Goal: Obtain resource: Obtain resource

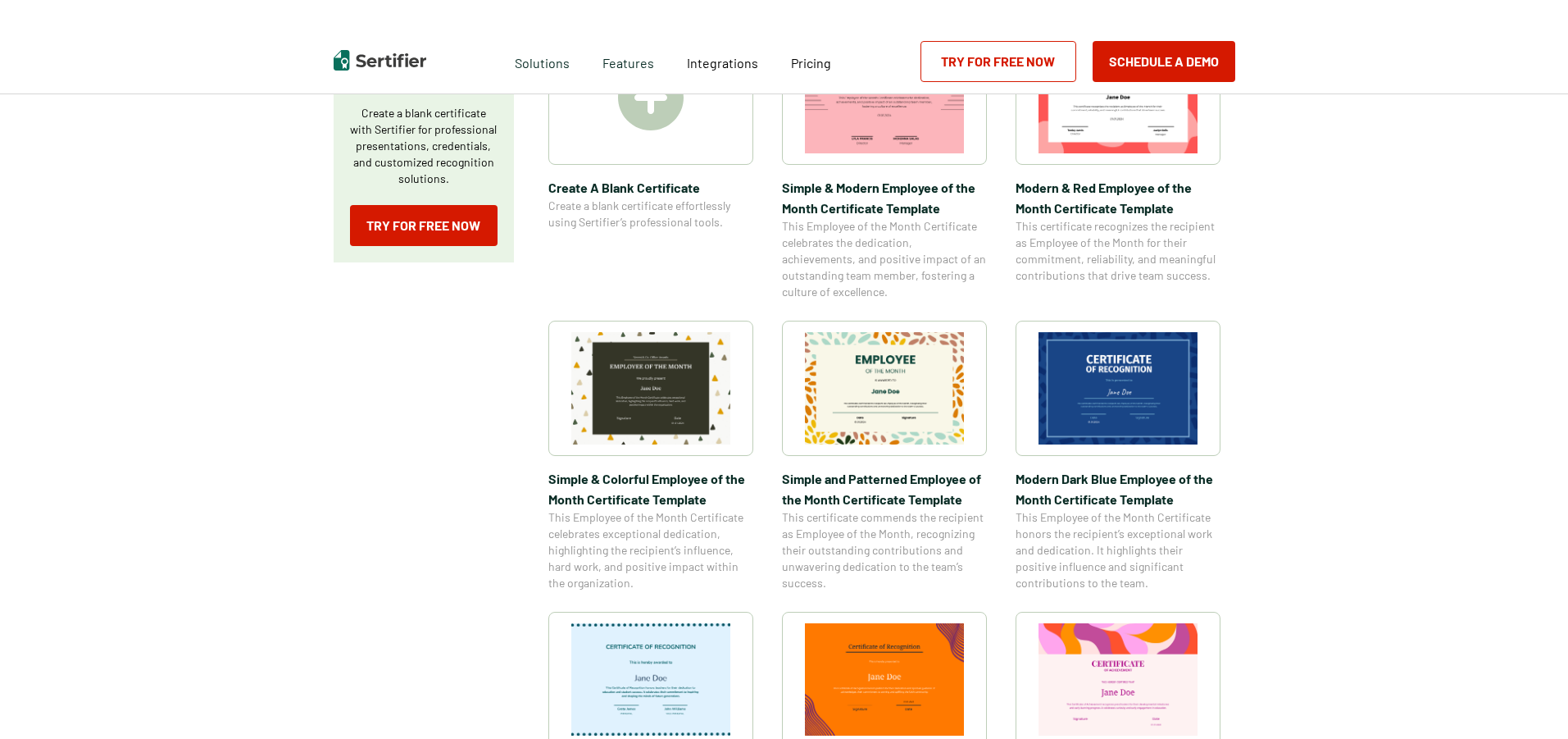
scroll to position [355, 0]
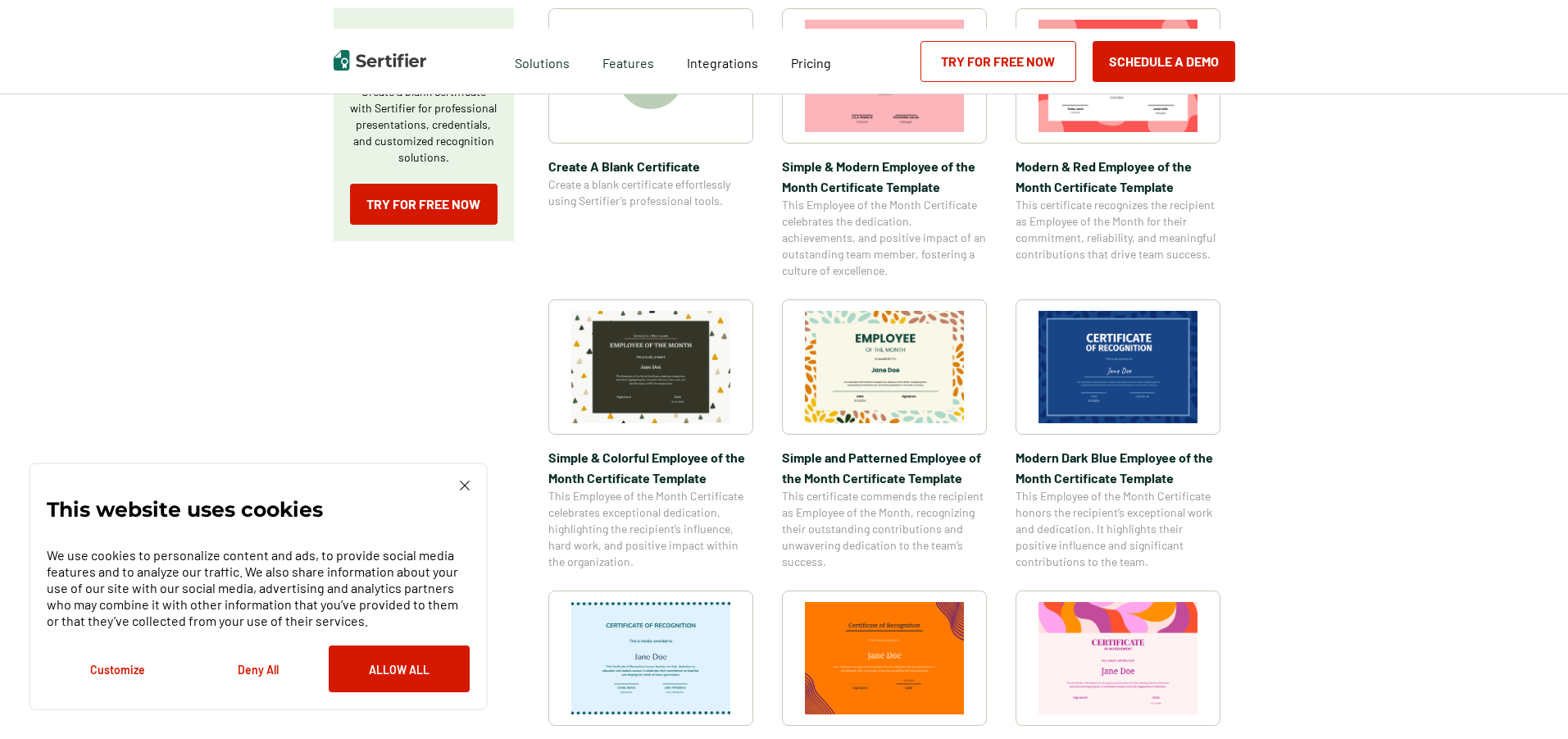
click at [864, 397] on img at bounding box center [885, 366] width 159 height 112
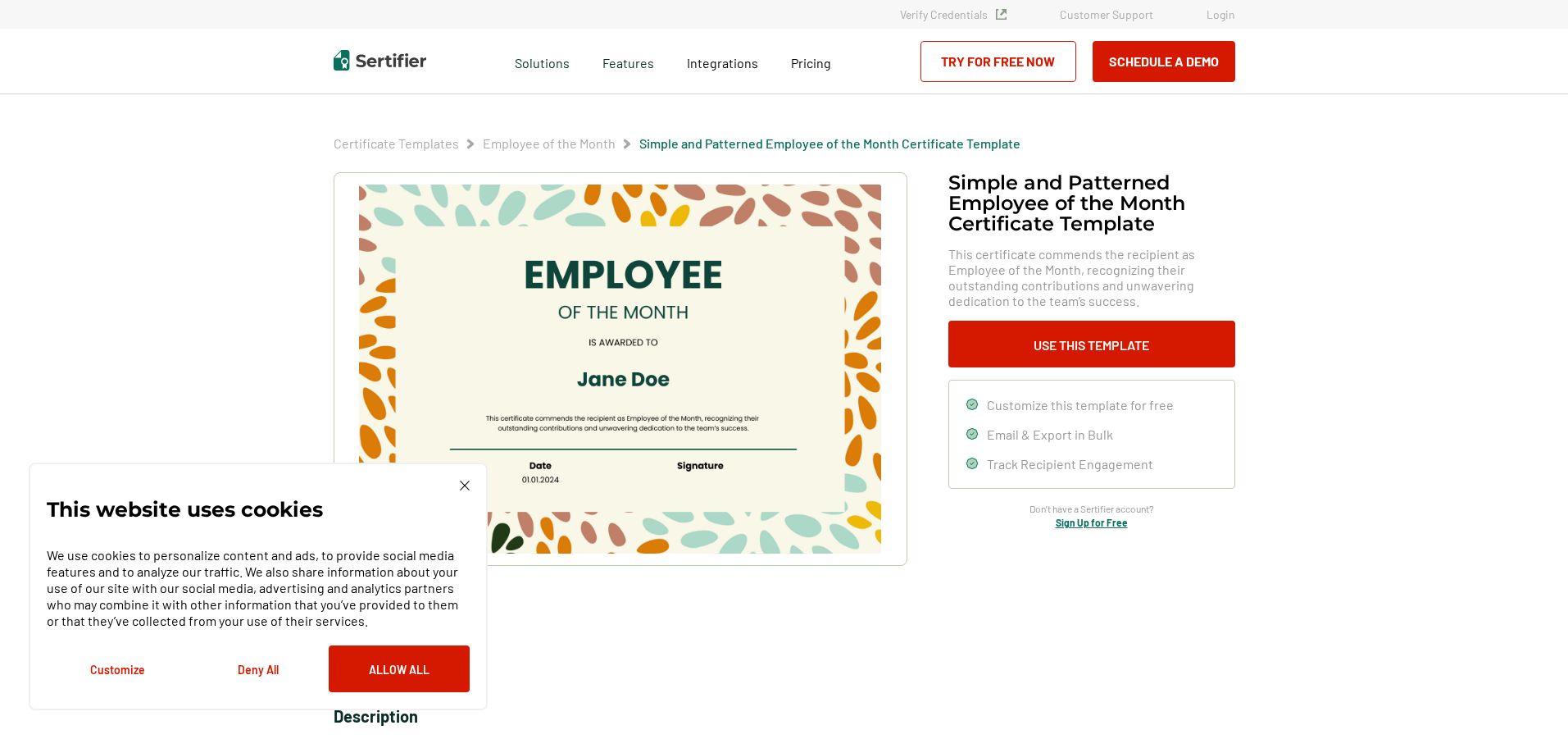
click at [457, 485] on div "This website uses cookies We use cookies to personalize content and ads, to pro…" at bounding box center [258, 586] width 423 height 212
click at [458, 482] on div "This website uses cookies We use cookies to personalize content and ads, to pro…" at bounding box center [258, 586] width 423 height 212
drag, startPoint x: 409, startPoint y: 663, endPoint x: 520, endPoint y: 663, distance: 111.0
click at [410, 663] on button "Allow All" at bounding box center [399, 668] width 141 height 46
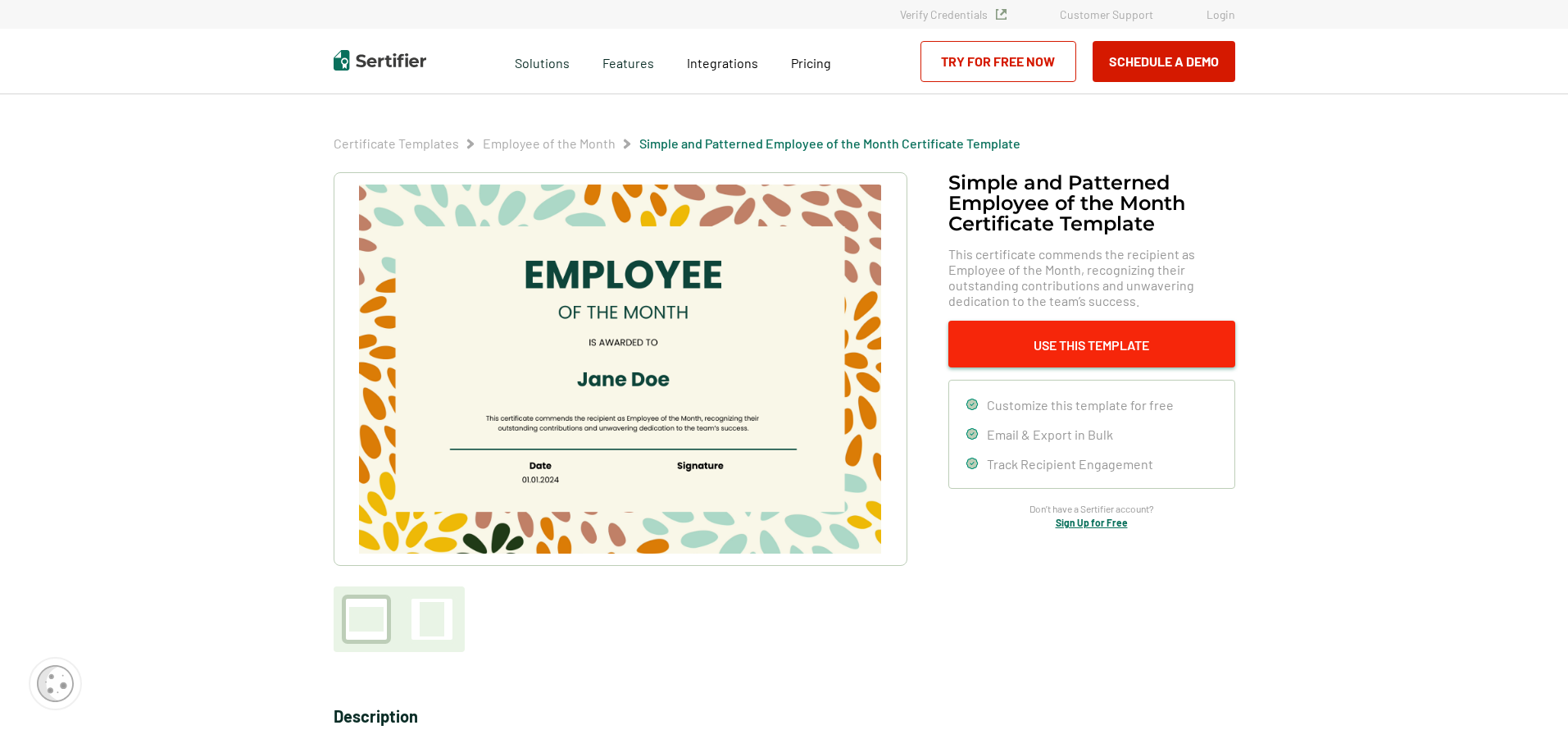
click at [1086, 350] on button "Use This Template" at bounding box center [1092, 344] width 287 height 46
